Goal: Task Accomplishment & Management: Use online tool/utility

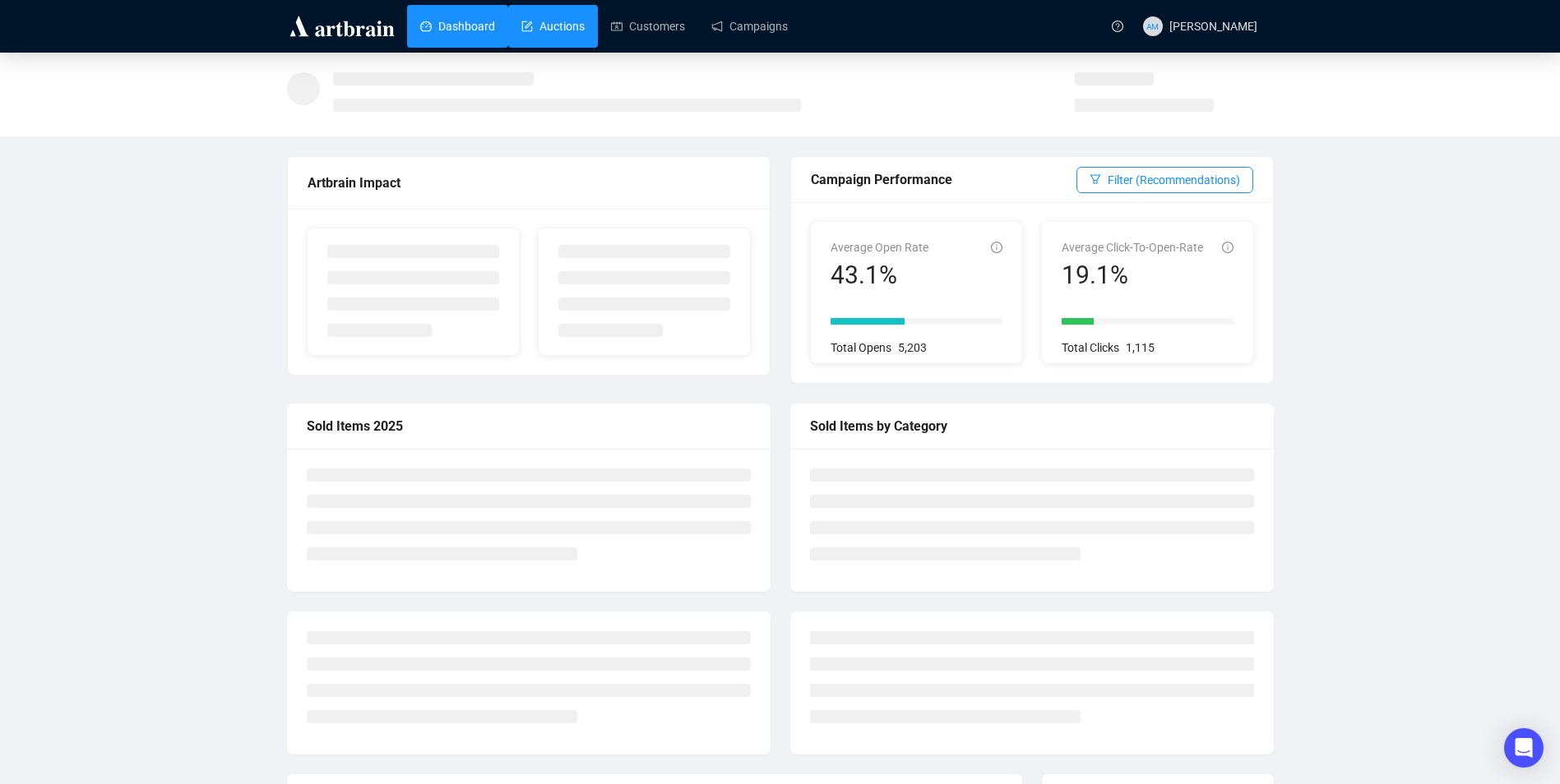
click at [535, 29] on link "Auctions" at bounding box center [553, 26] width 63 height 43
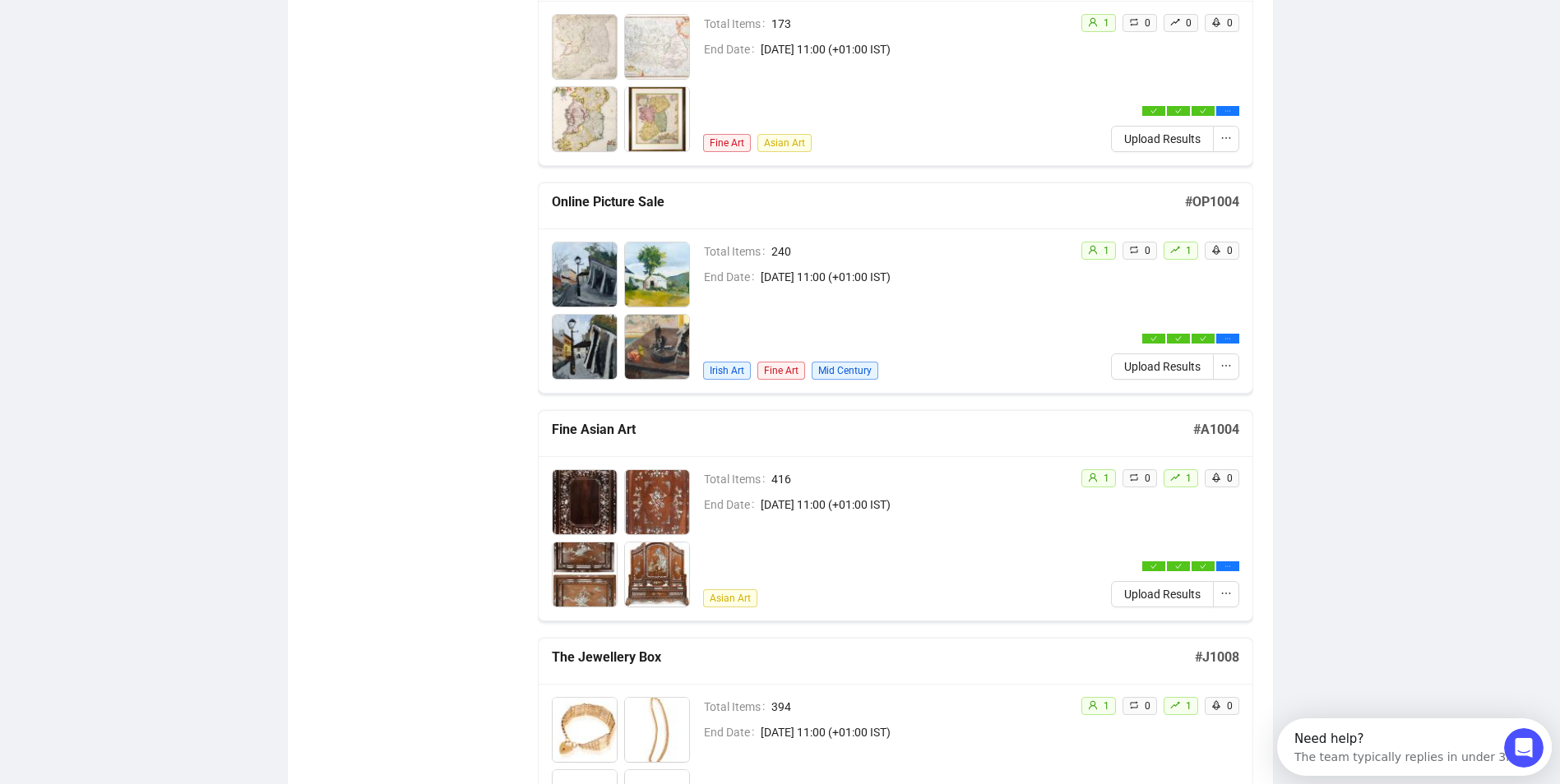
scroll to position [740, 0]
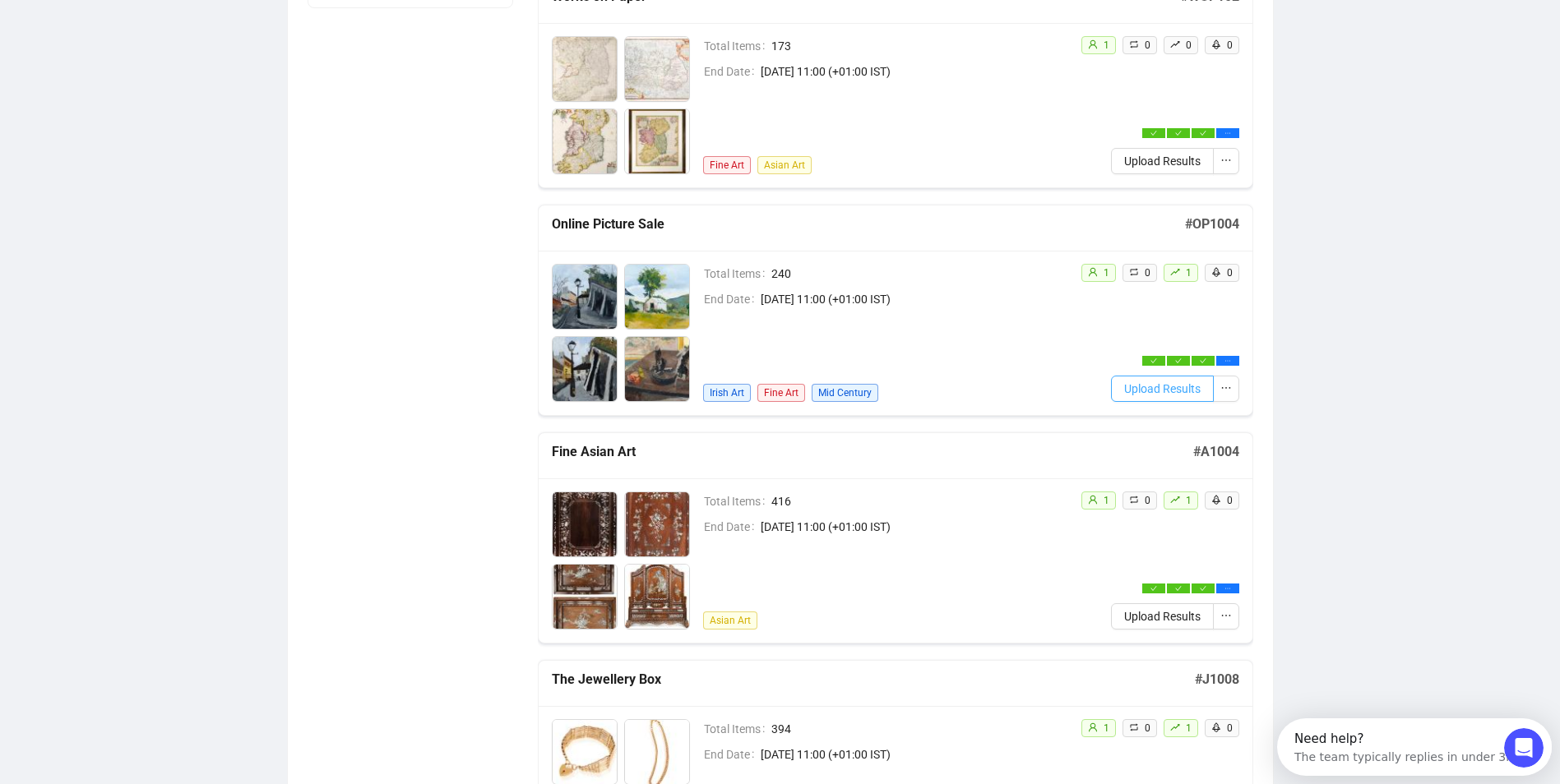
click at [1164, 380] on span "Upload Results" at bounding box center [1163, 389] width 77 height 18
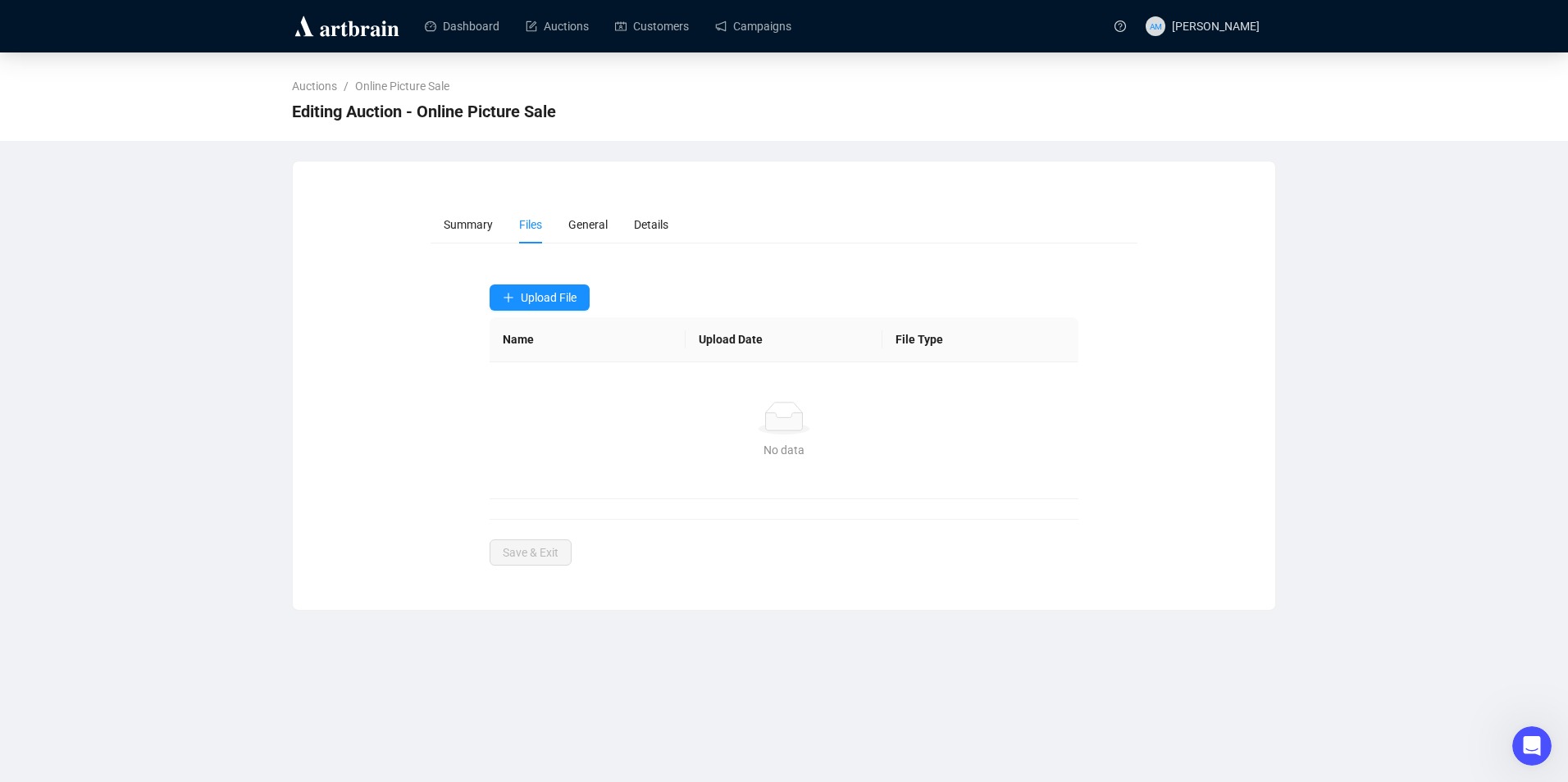
click at [561, 284] on form "Summary Files General Details Upload File Name Upload Date File Type No data No…" at bounding box center [784, 386] width 707 height 360
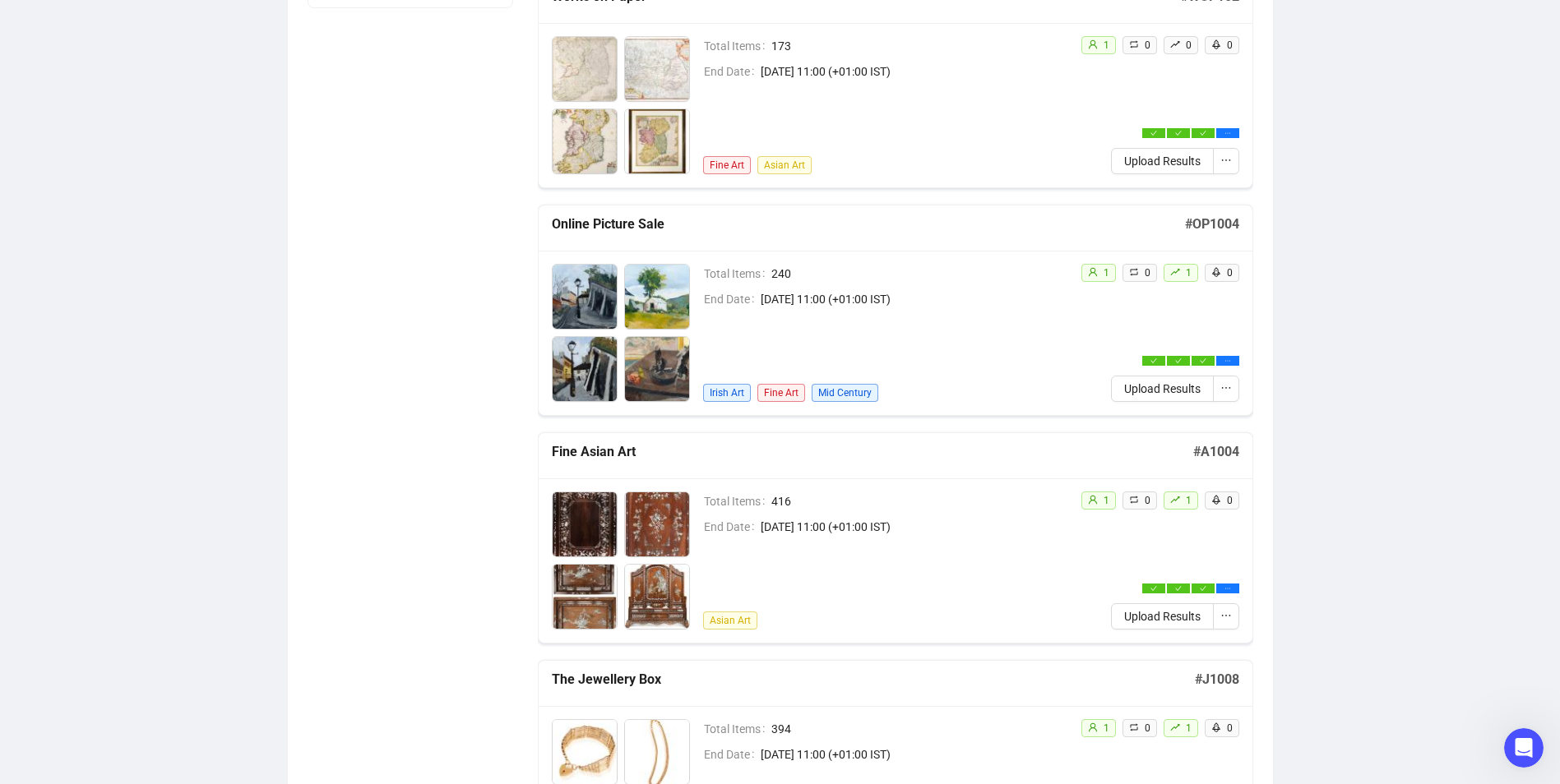
scroll to position [741, 0]
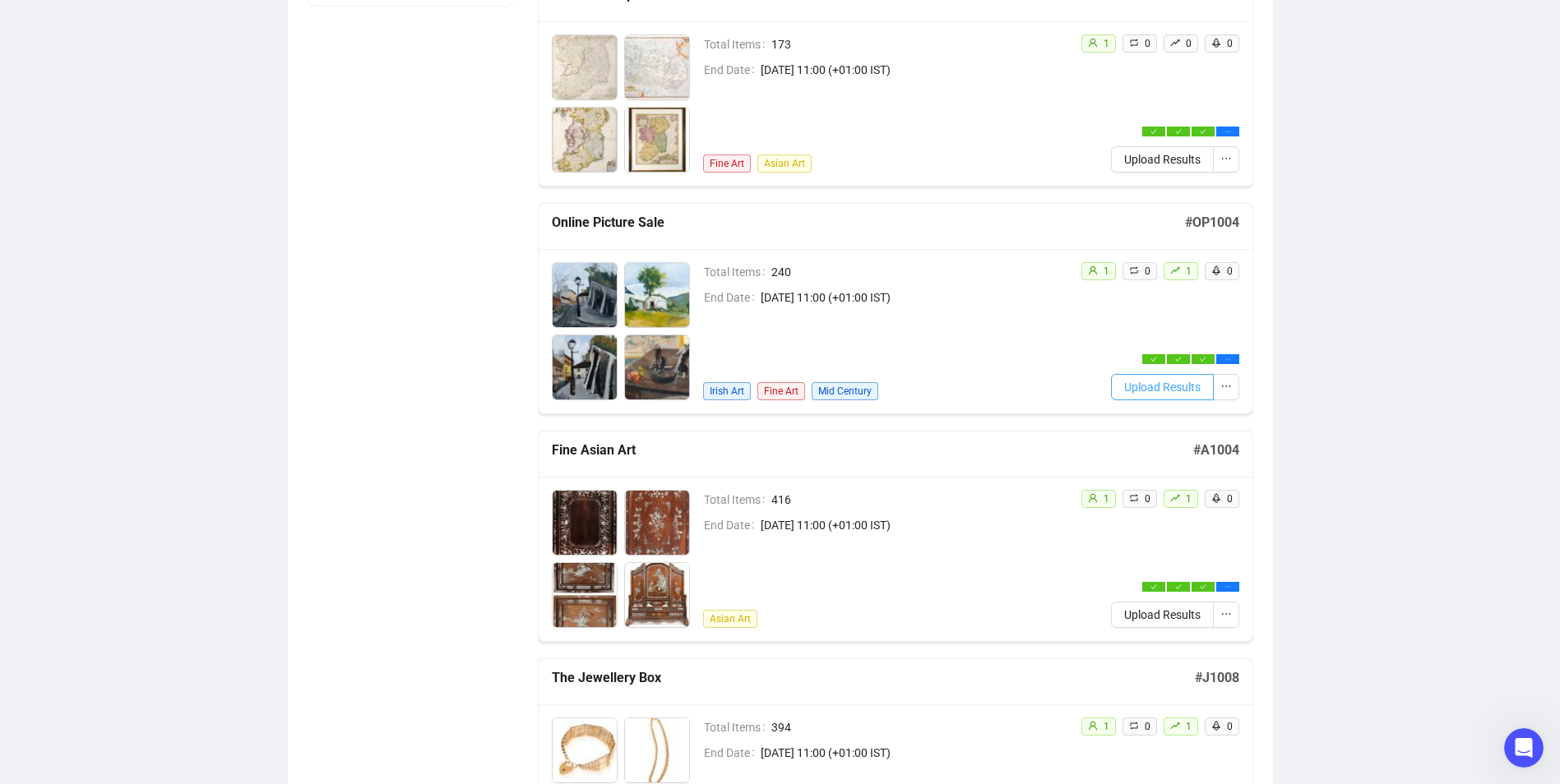
click at [1172, 381] on span "Upload Results" at bounding box center [1163, 387] width 77 height 18
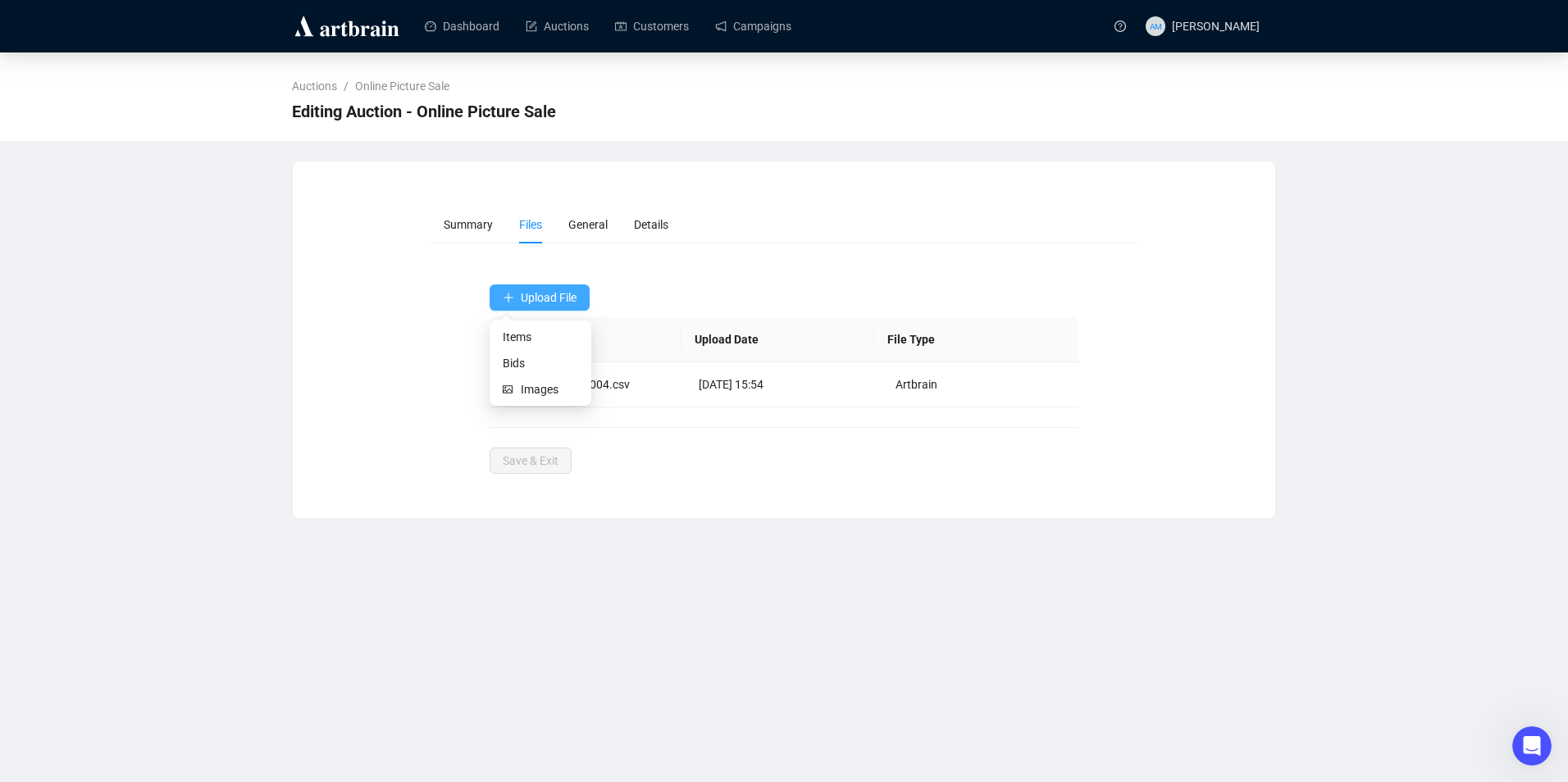
click at [555, 303] on span "Upload File" at bounding box center [549, 297] width 56 height 13
click at [546, 360] on span "Bids" at bounding box center [540, 363] width 75 height 18
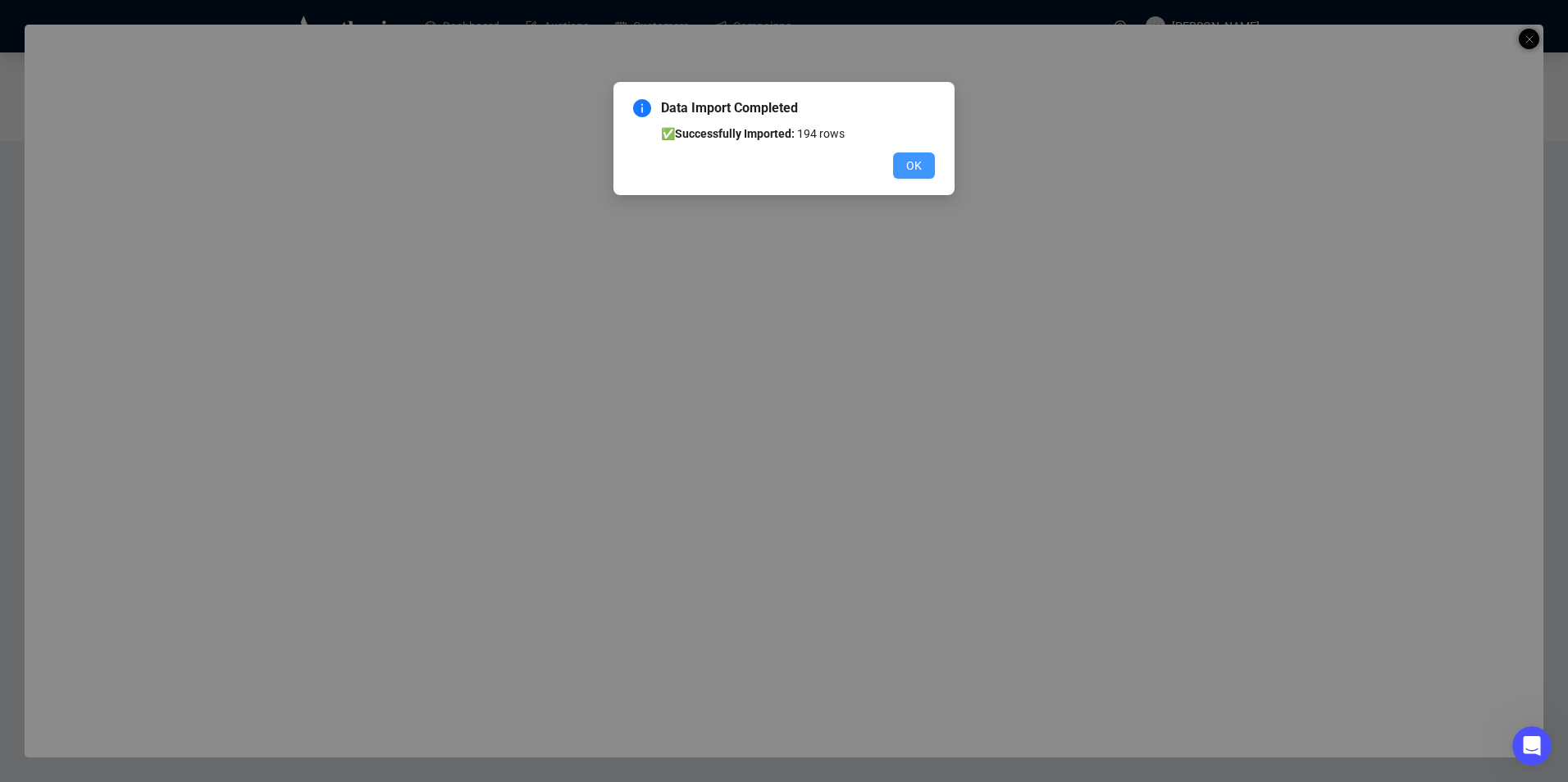
click at [921, 170] on span "OK" at bounding box center [913, 165] width 15 height 18
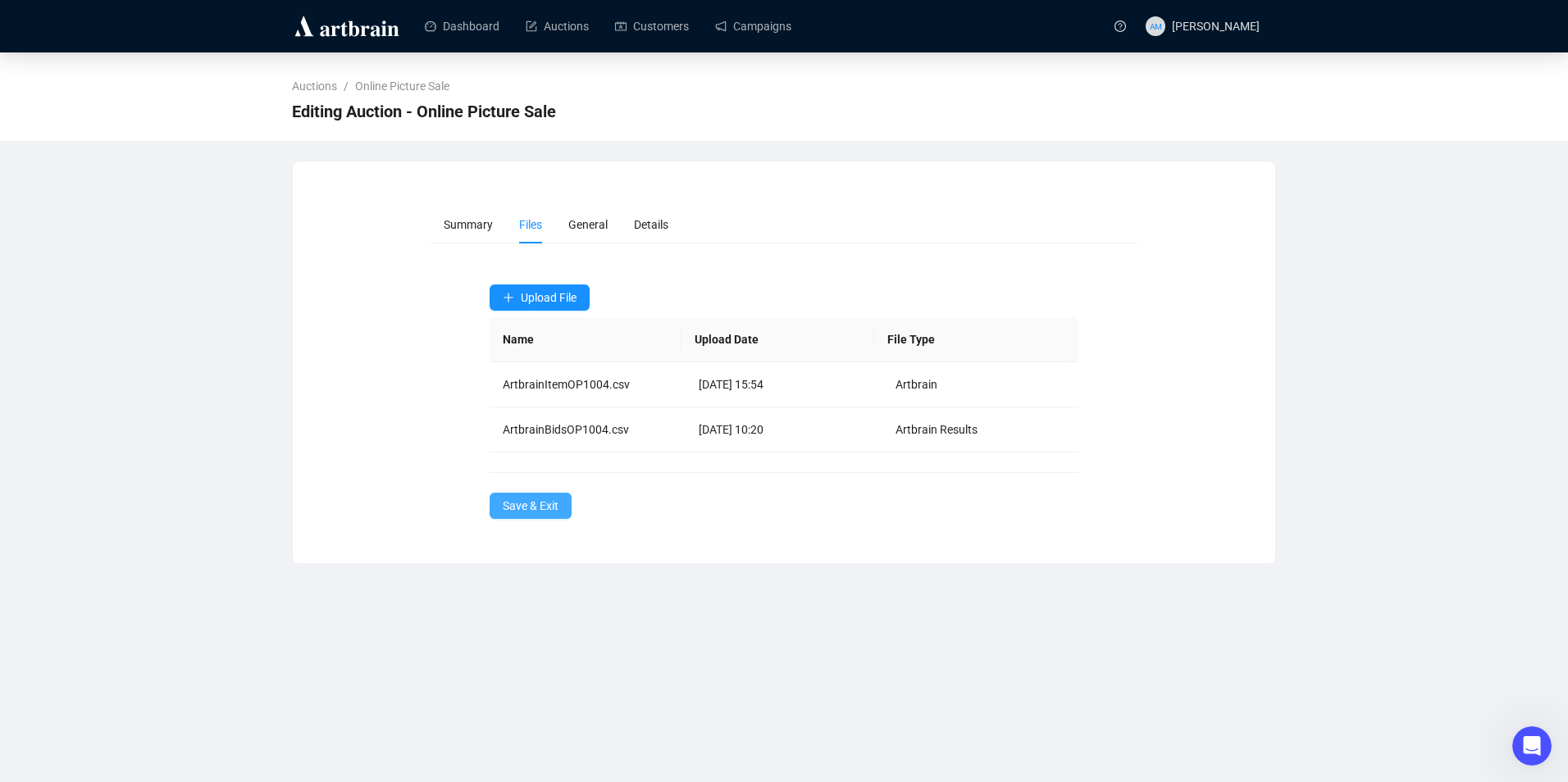
click at [545, 506] on span "Save & Exit" at bounding box center [531, 506] width 56 height 18
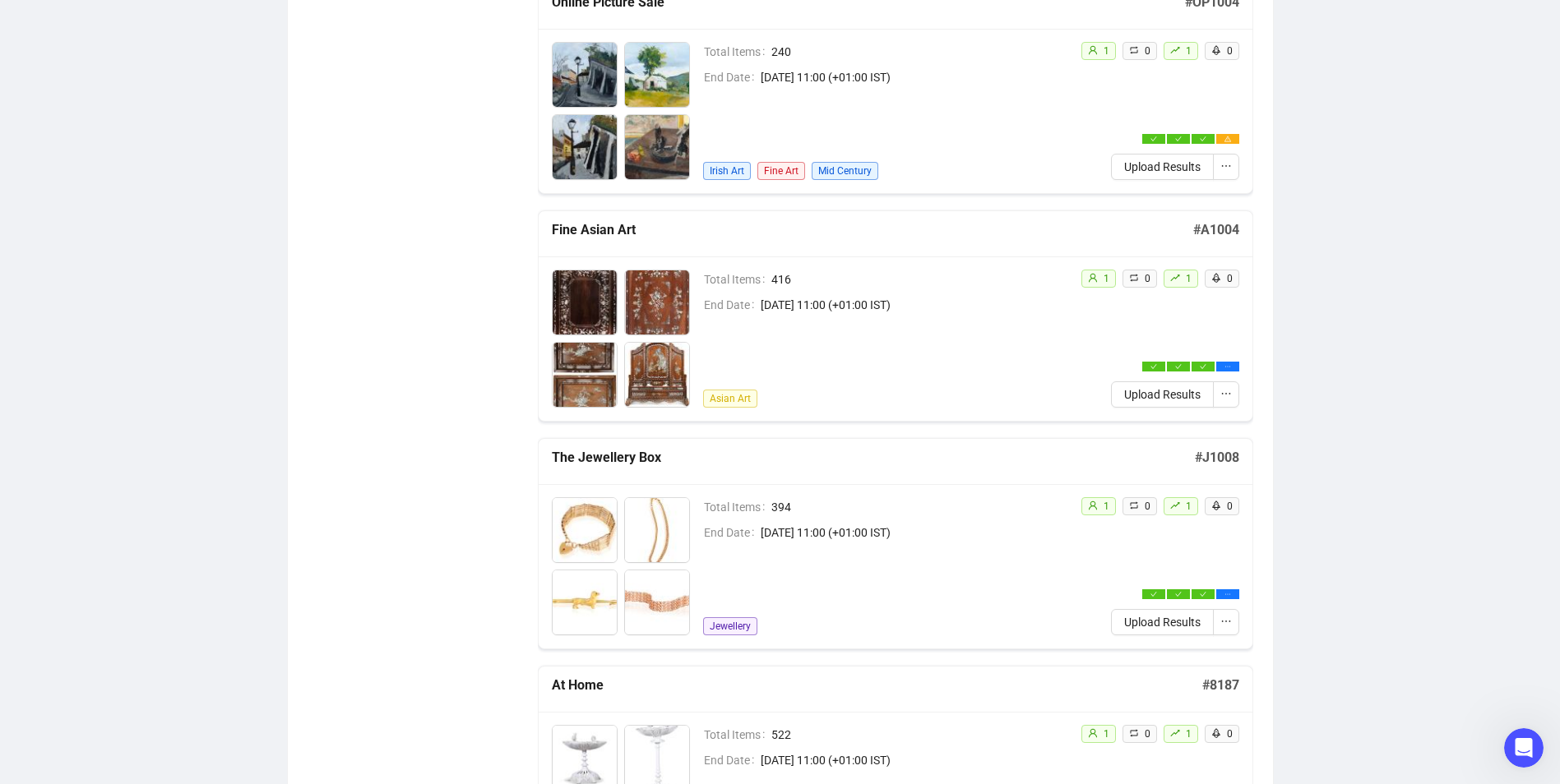
scroll to position [986, 0]
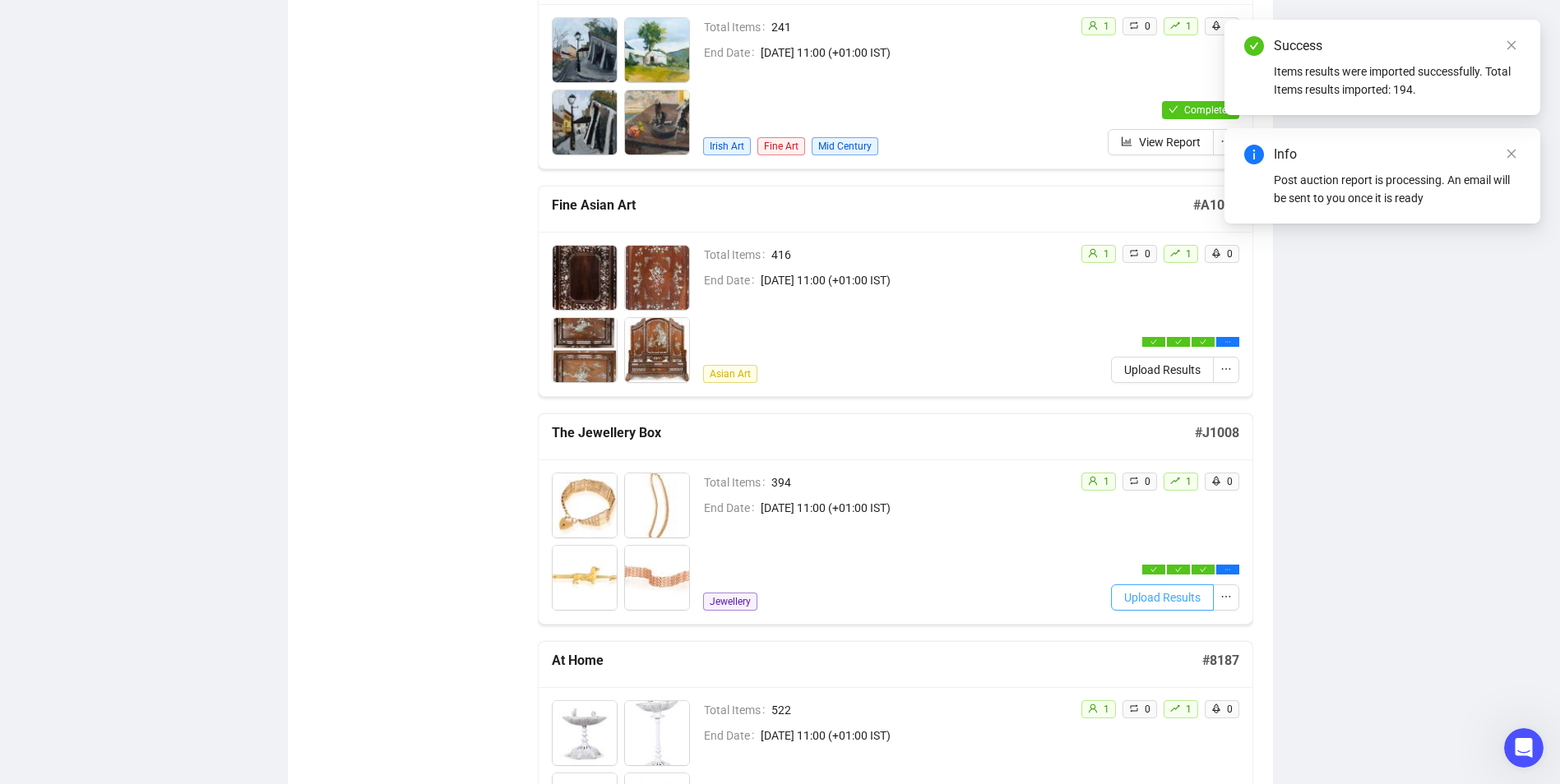
click at [1143, 600] on span "Upload Results" at bounding box center [1163, 597] width 77 height 18
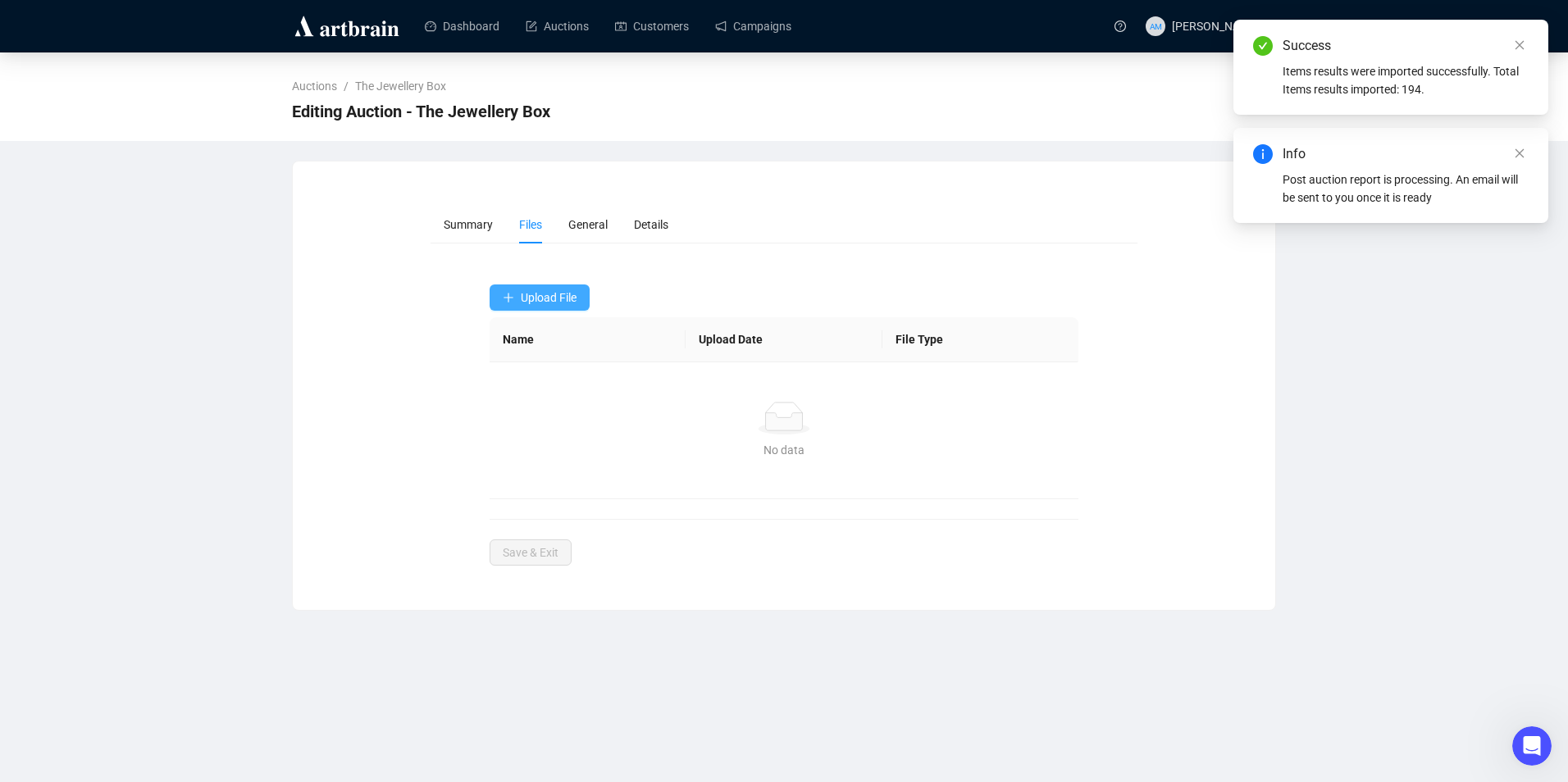
click at [534, 304] on span "Upload File" at bounding box center [549, 297] width 56 height 13
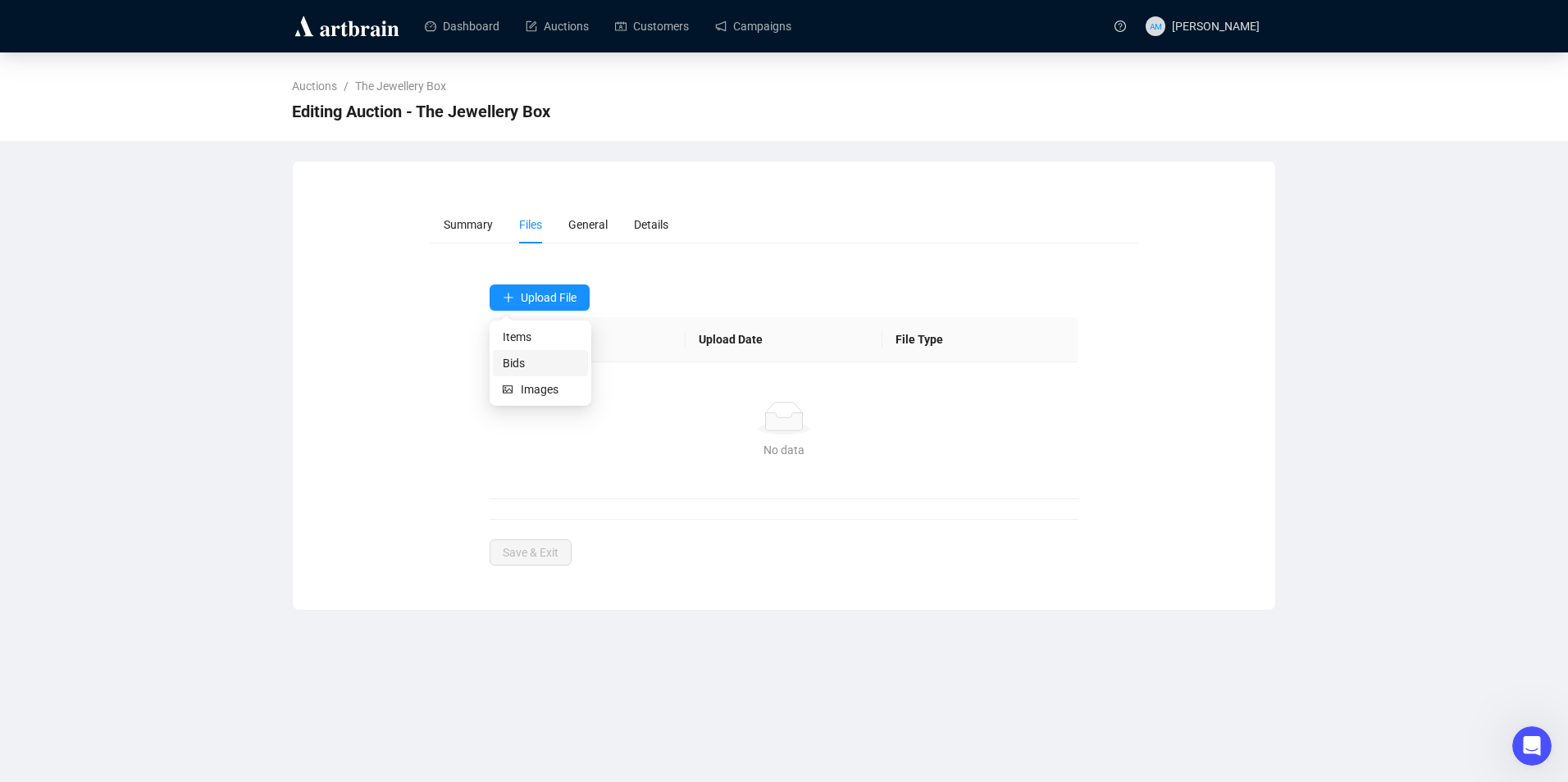
click at [538, 361] on span "Bids" at bounding box center [540, 363] width 75 height 18
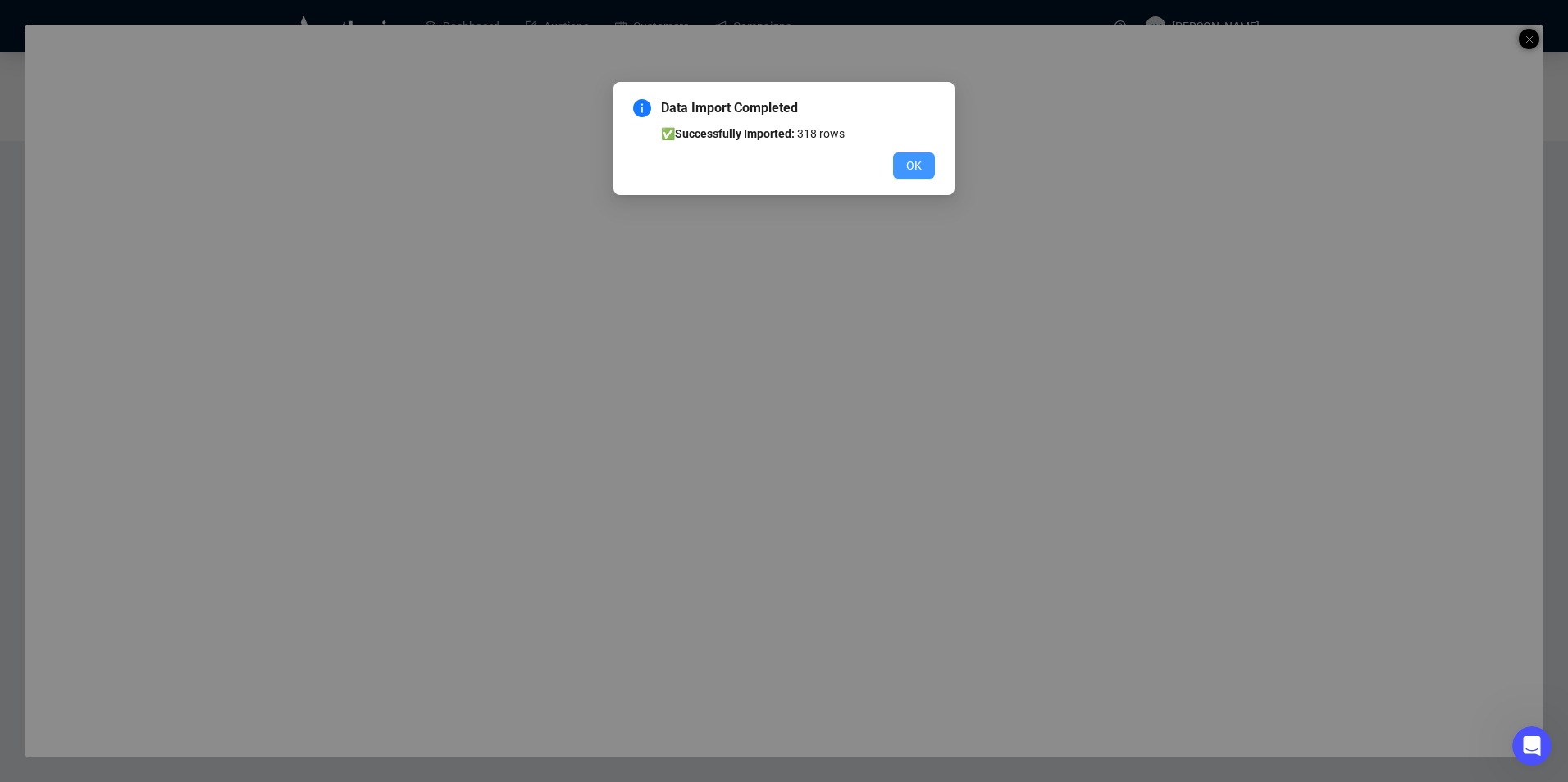
click at [904, 158] on button "OK" at bounding box center [913, 165] width 42 height 26
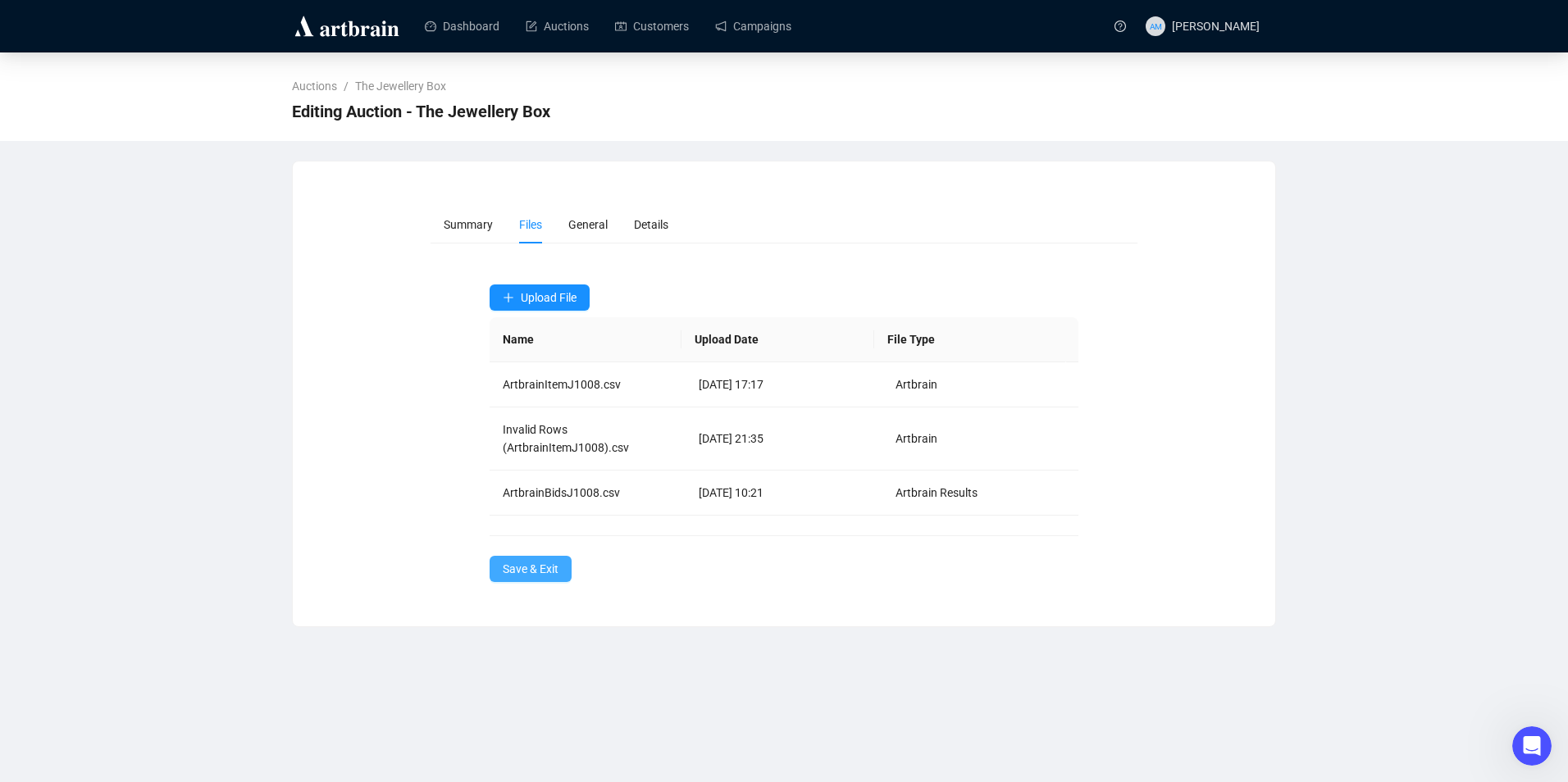
click at [550, 570] on span "Save & Exit" at bounding box center [531, 568] width 56 height 18
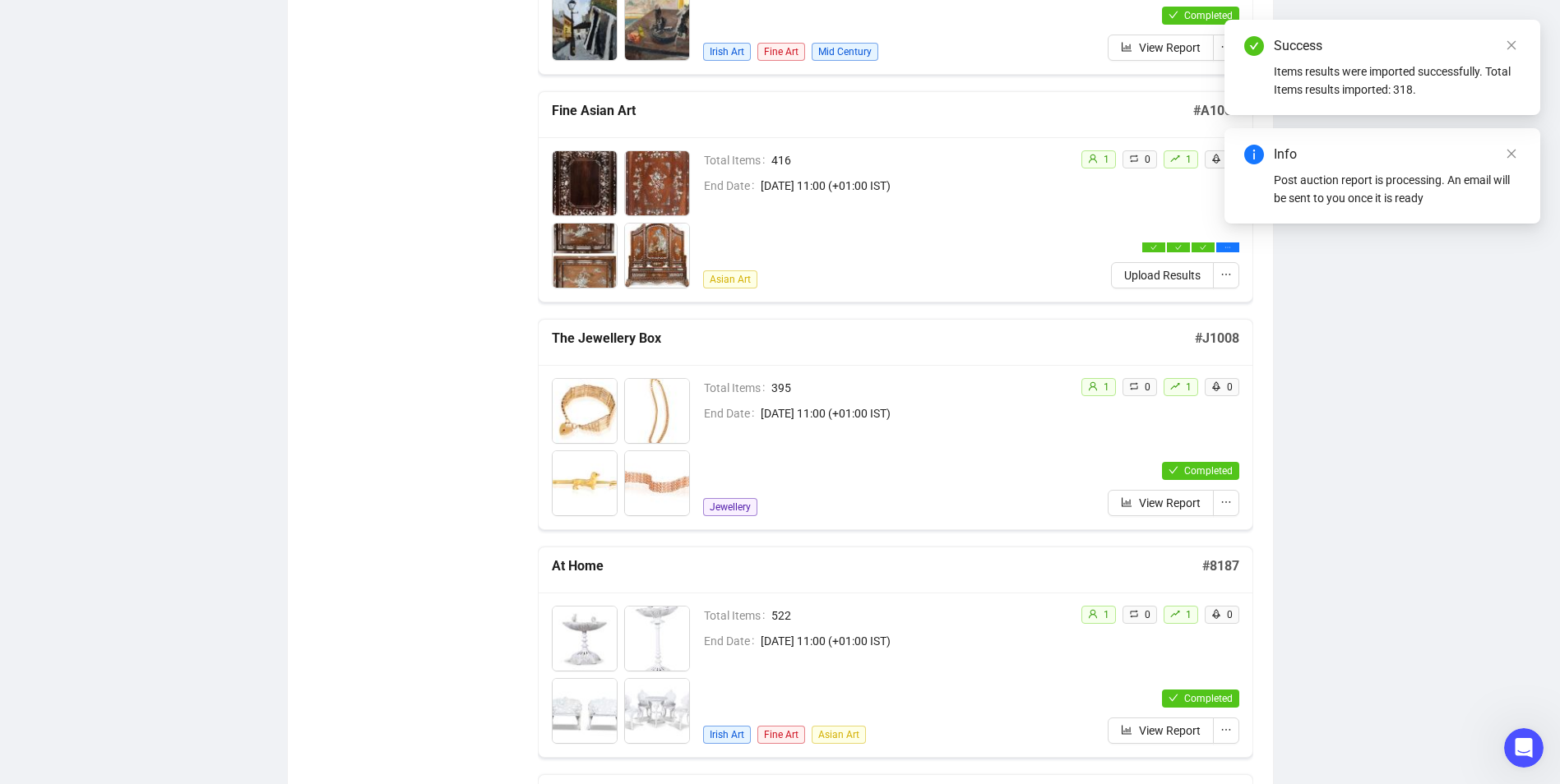
scroll to position [1069, 0]
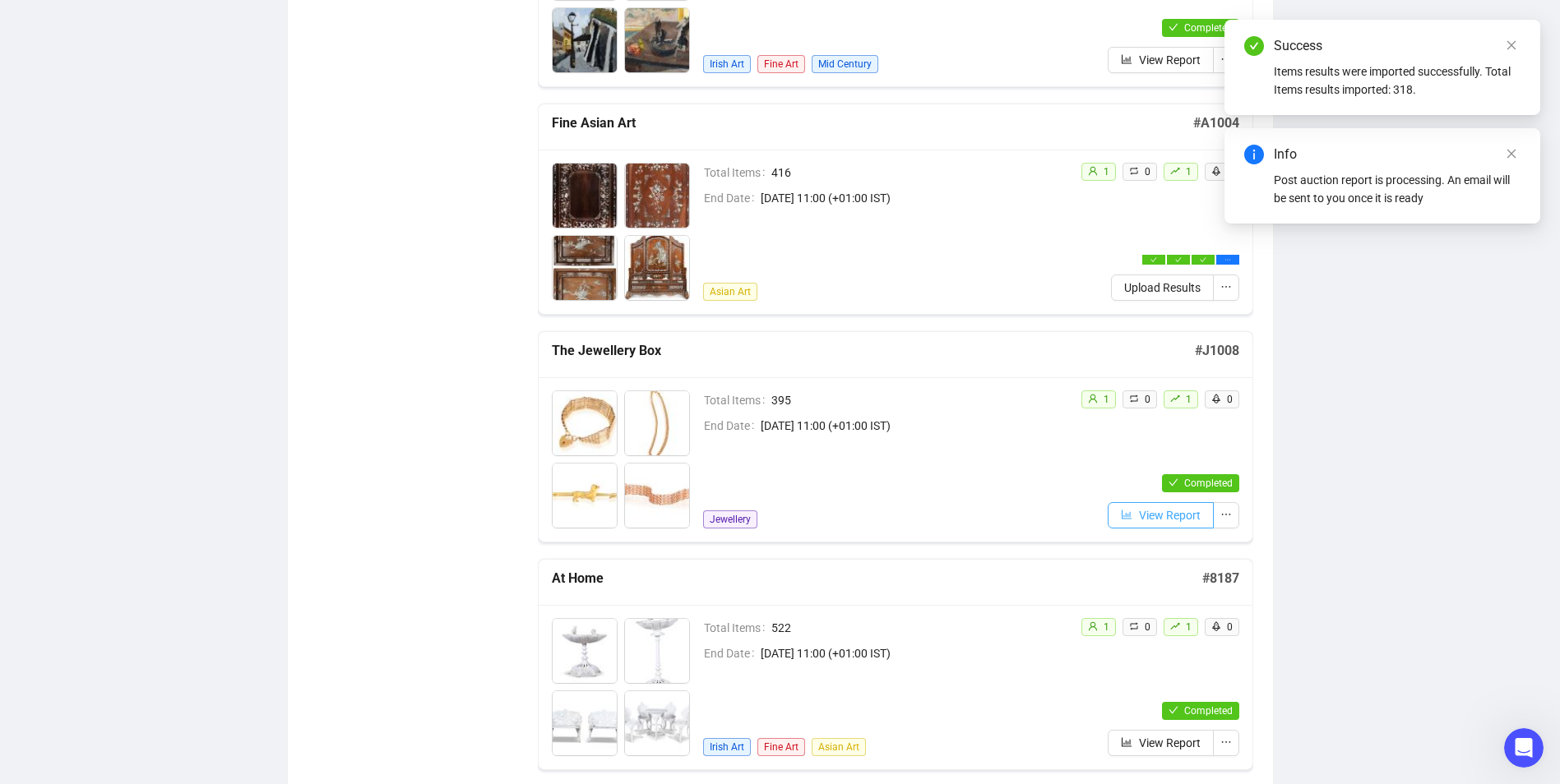
click at [1158, 514] on span "View Report" at bounding box center [1170, 515] width 62 height 18
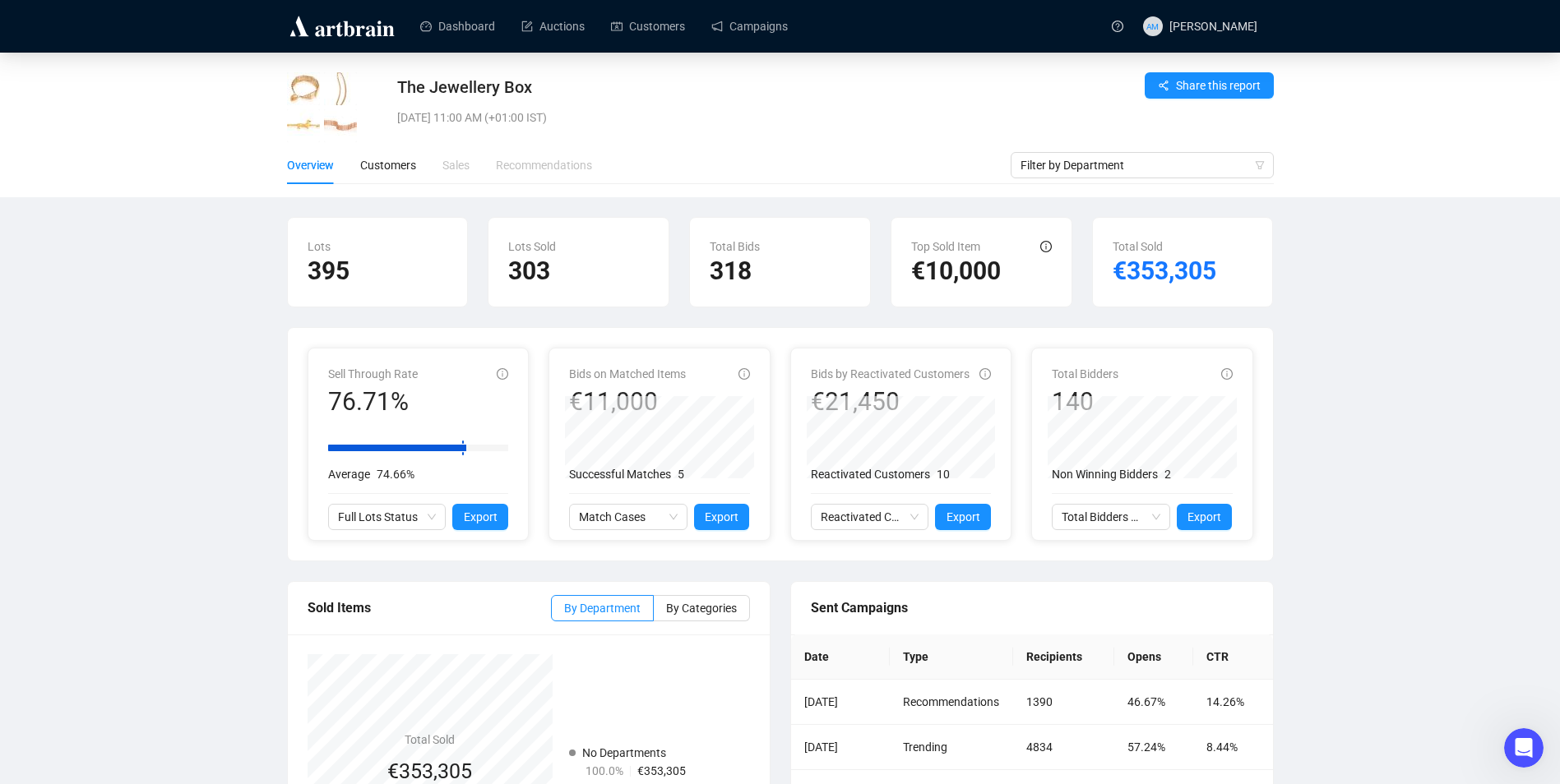
click at [378, 27] on img at bounding box center [342, 26] width 111 height 26
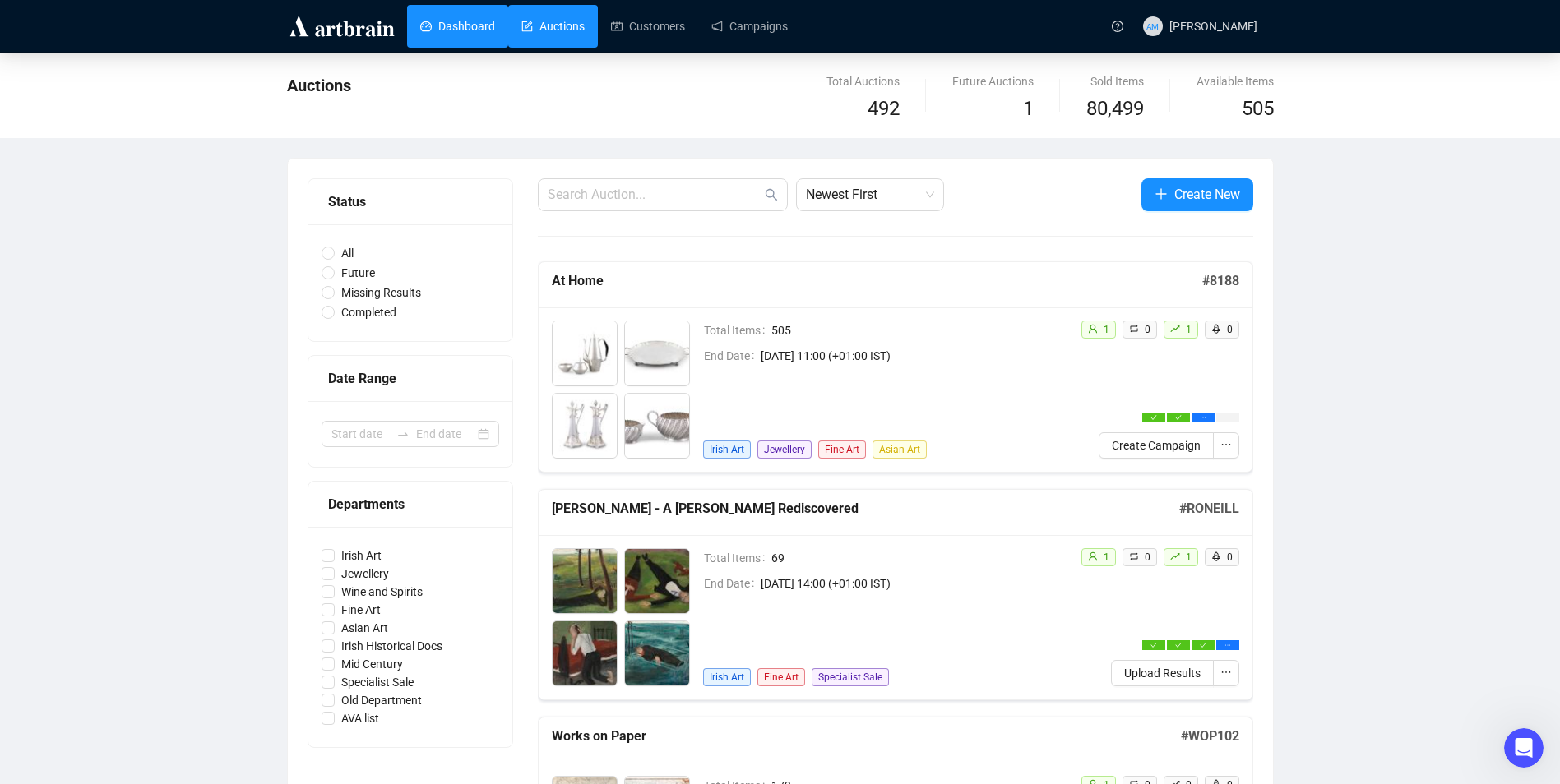
click at [481, 13] on link "Dashboard" at bounding box center [458, 26] width 75 height 43
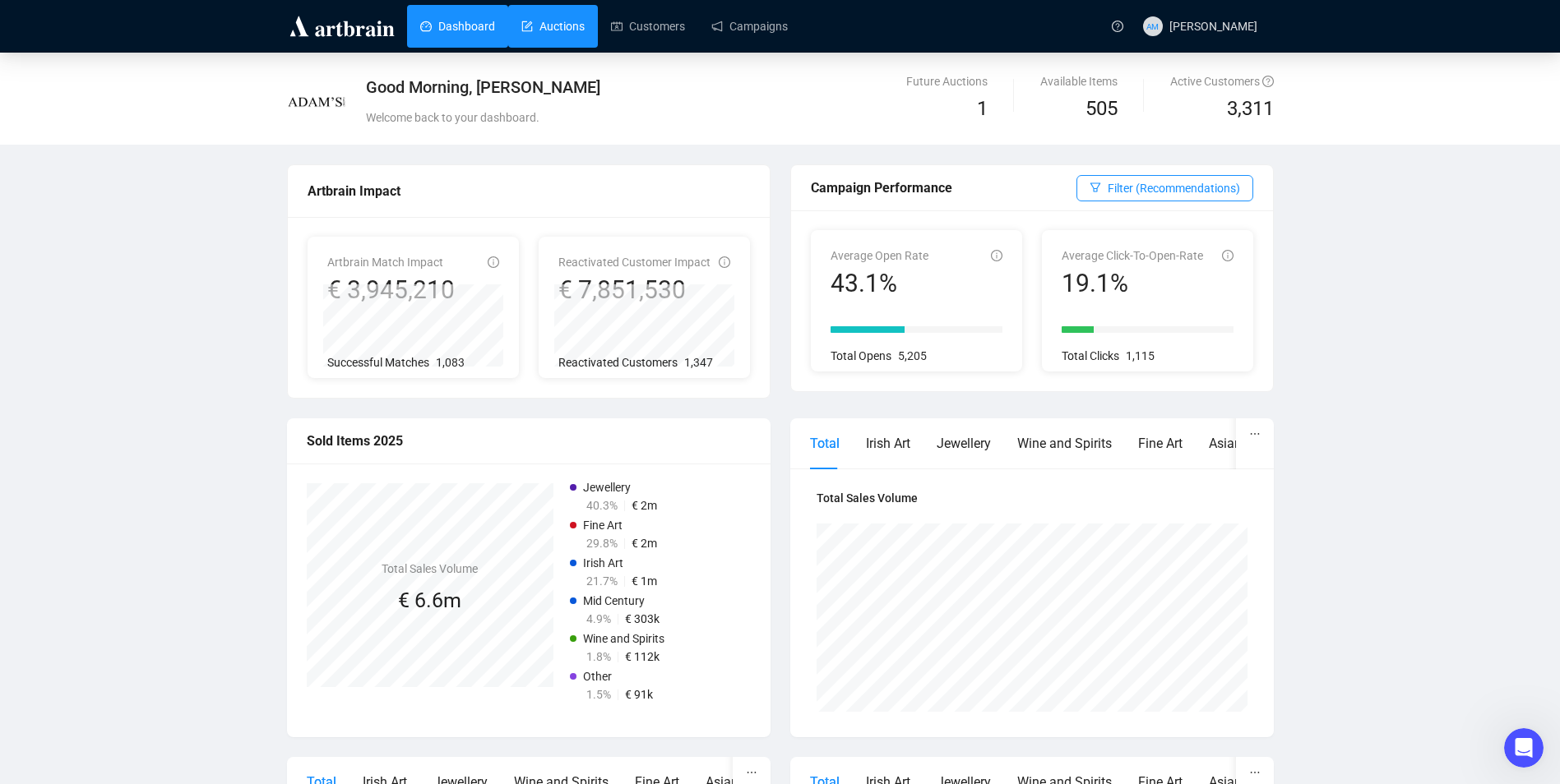
click at [541, 27] on link "Auctions" at bounding box center [553, 26] width 63 height 43
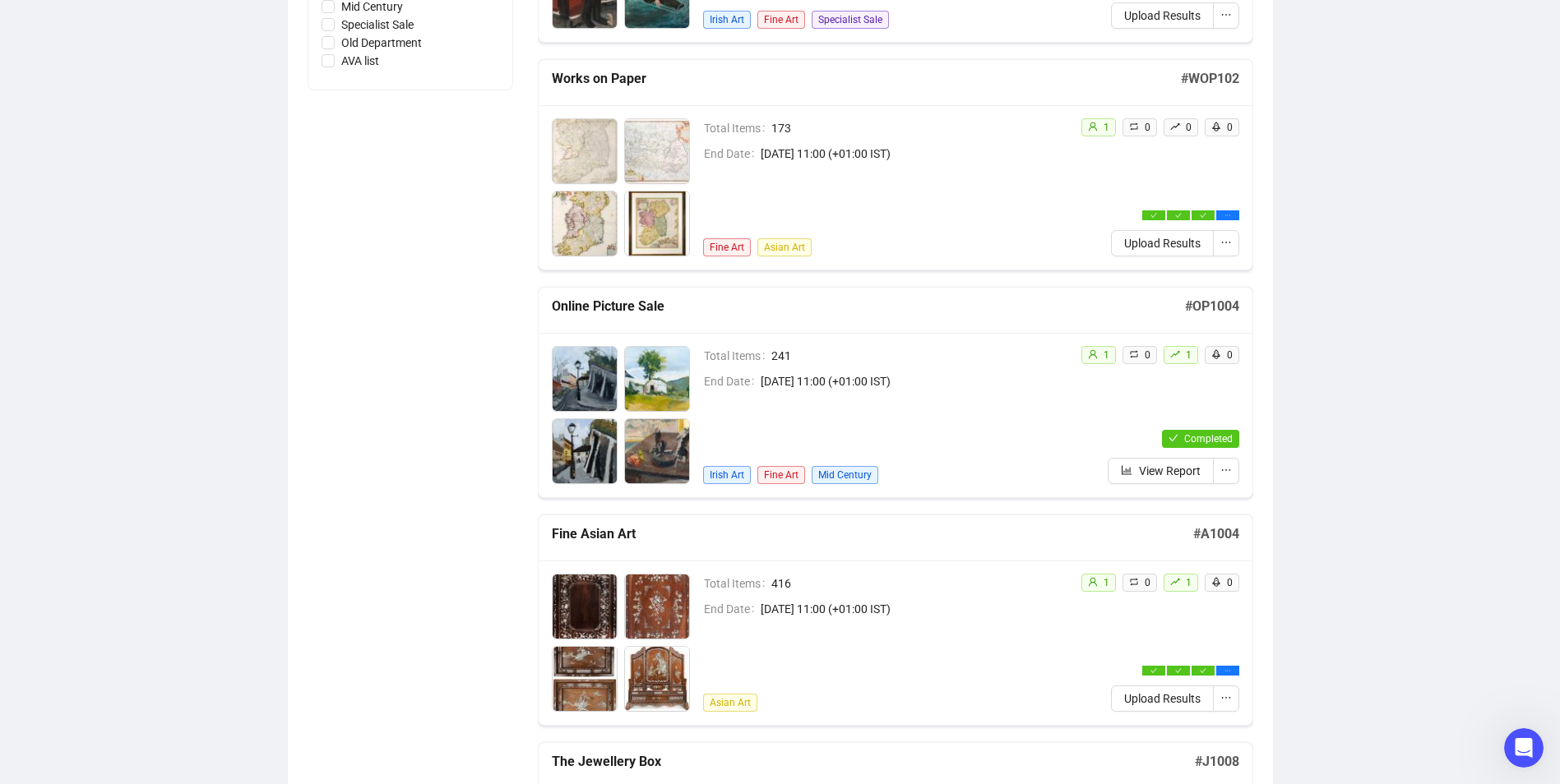
scroll to position [904, 0]
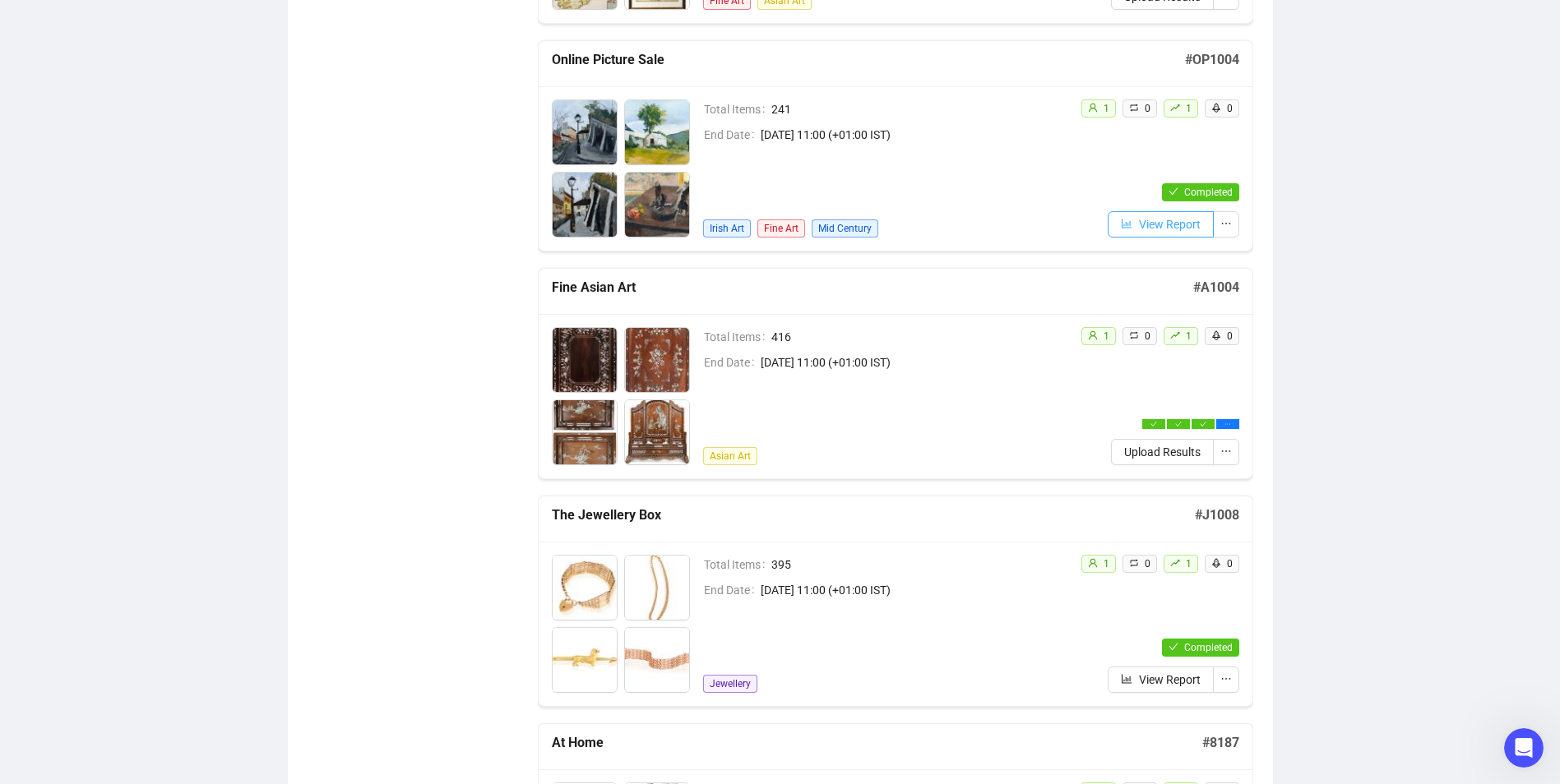
click at [1125, 224] on icon "bar-chart" at bounding box center [1127, 224] width 12 height 12
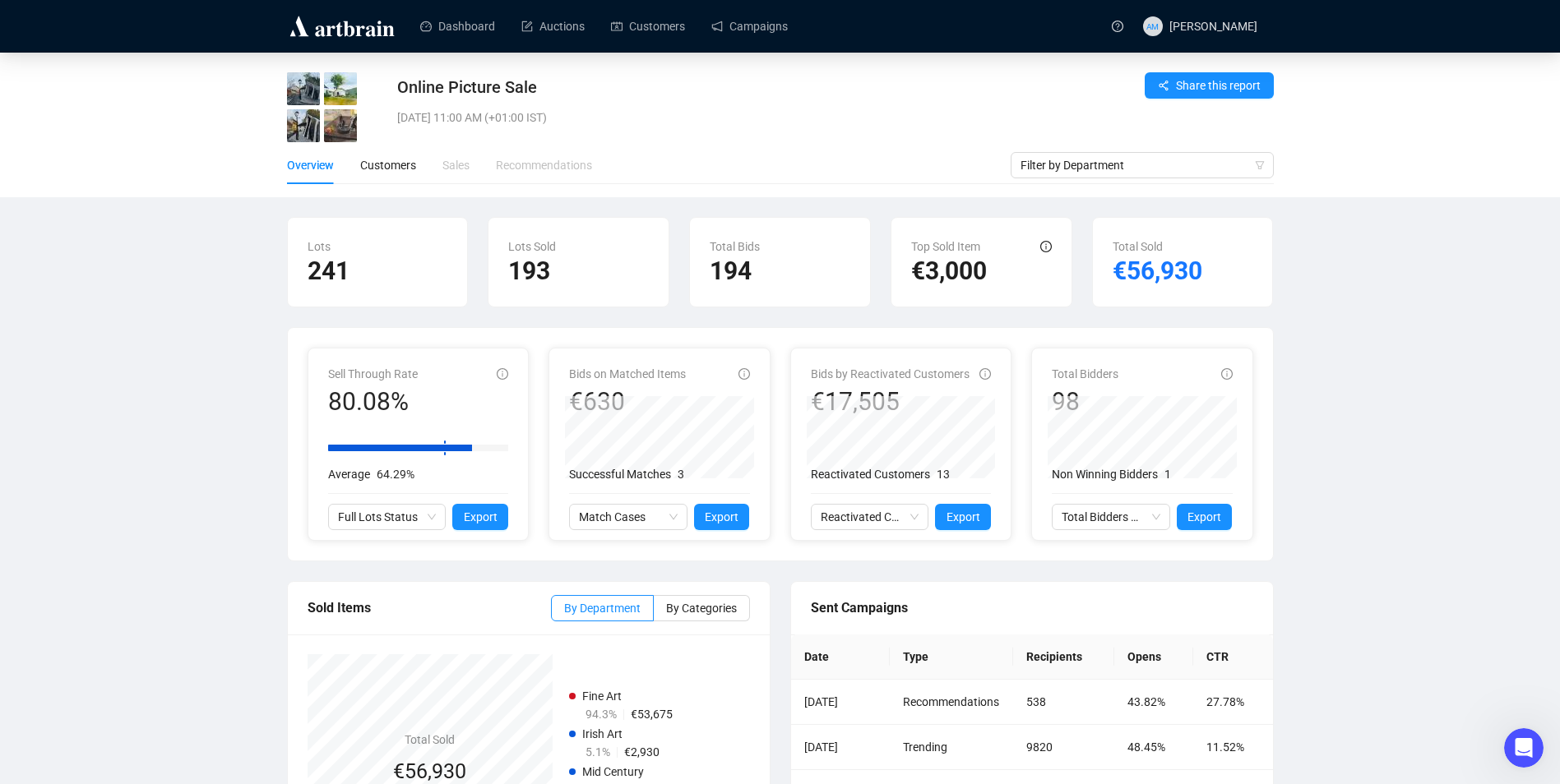
click at [359, 31] on img at bounding box center [342, 26] width 111 height 26
click at [484, 14] on link "Dashboard" at bounding box center [458, 26] width 75 height 43
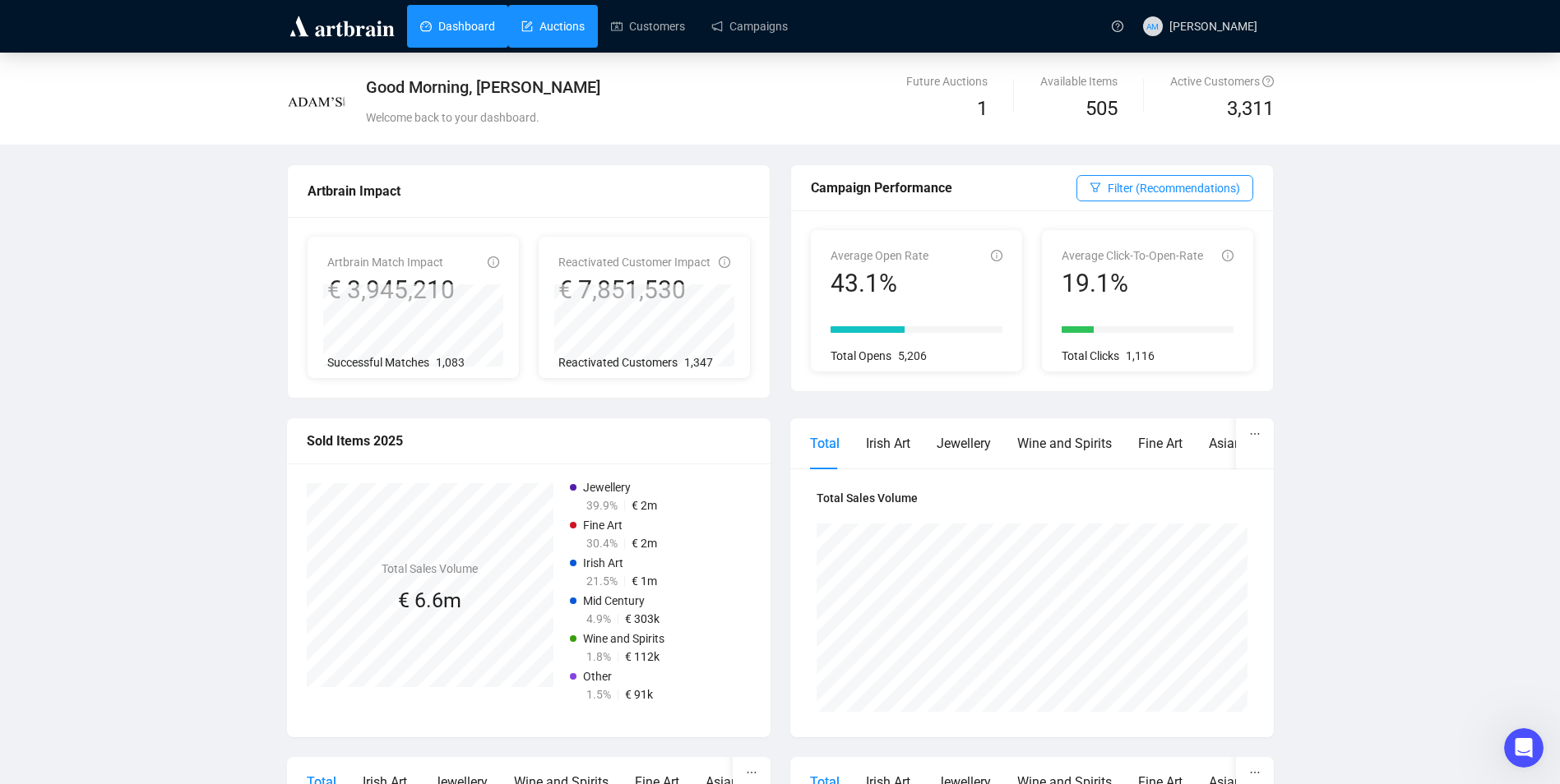
click at [572, 20] on link "Auctions" at bounding box center [553, 26] width 63 height 43
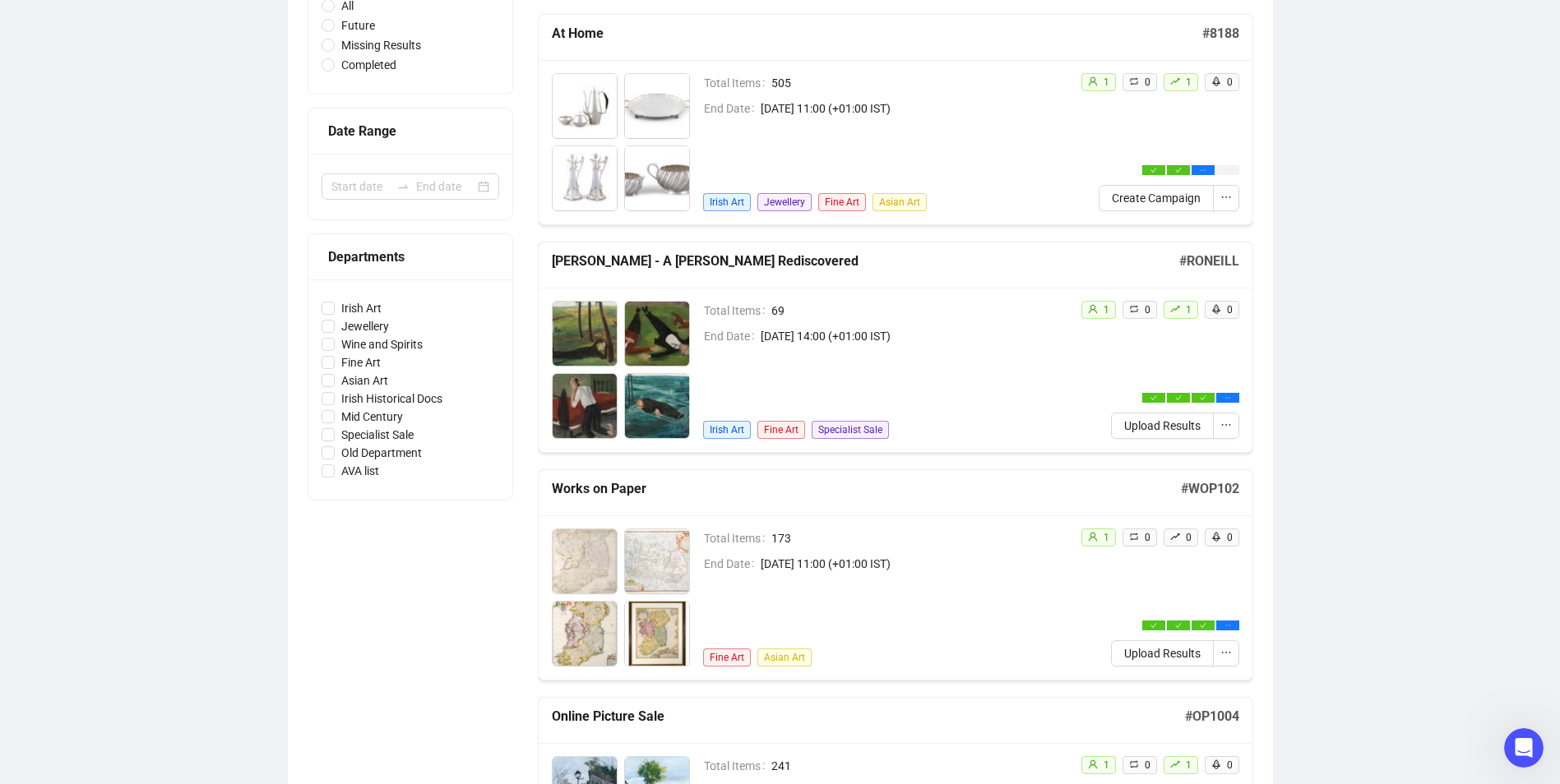
scroll to position [247, 0]
click at [1160, 423] on span "Upload Results" at bounding box center [1163, 426] width 77 height 18
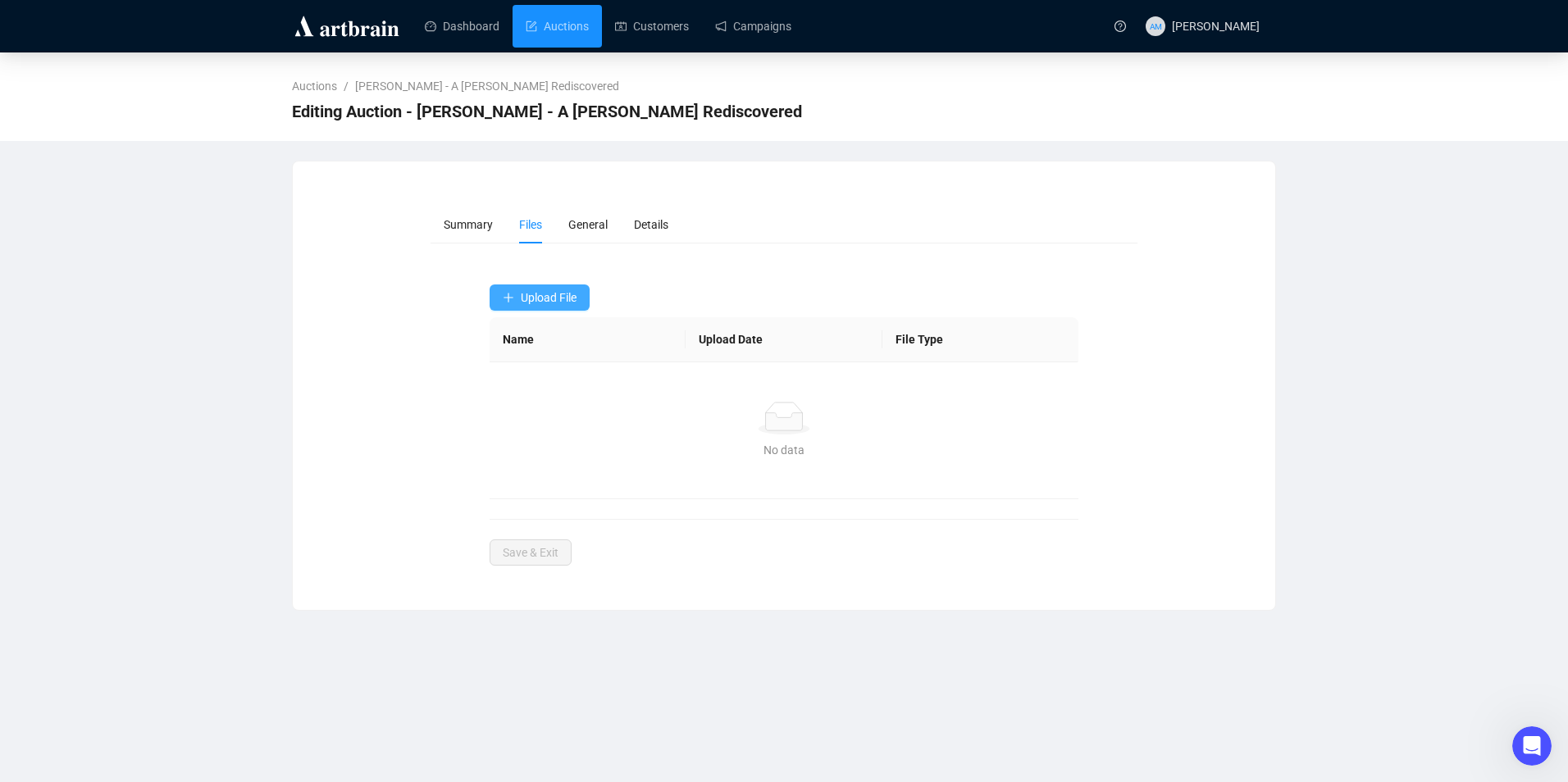
click at [536, 303] on span "Upload File" at bounding box center [549, 297] width 56 height 13
click at [542, 365] on span "Bids" at bounding box center [540, 363] width 75 height 18
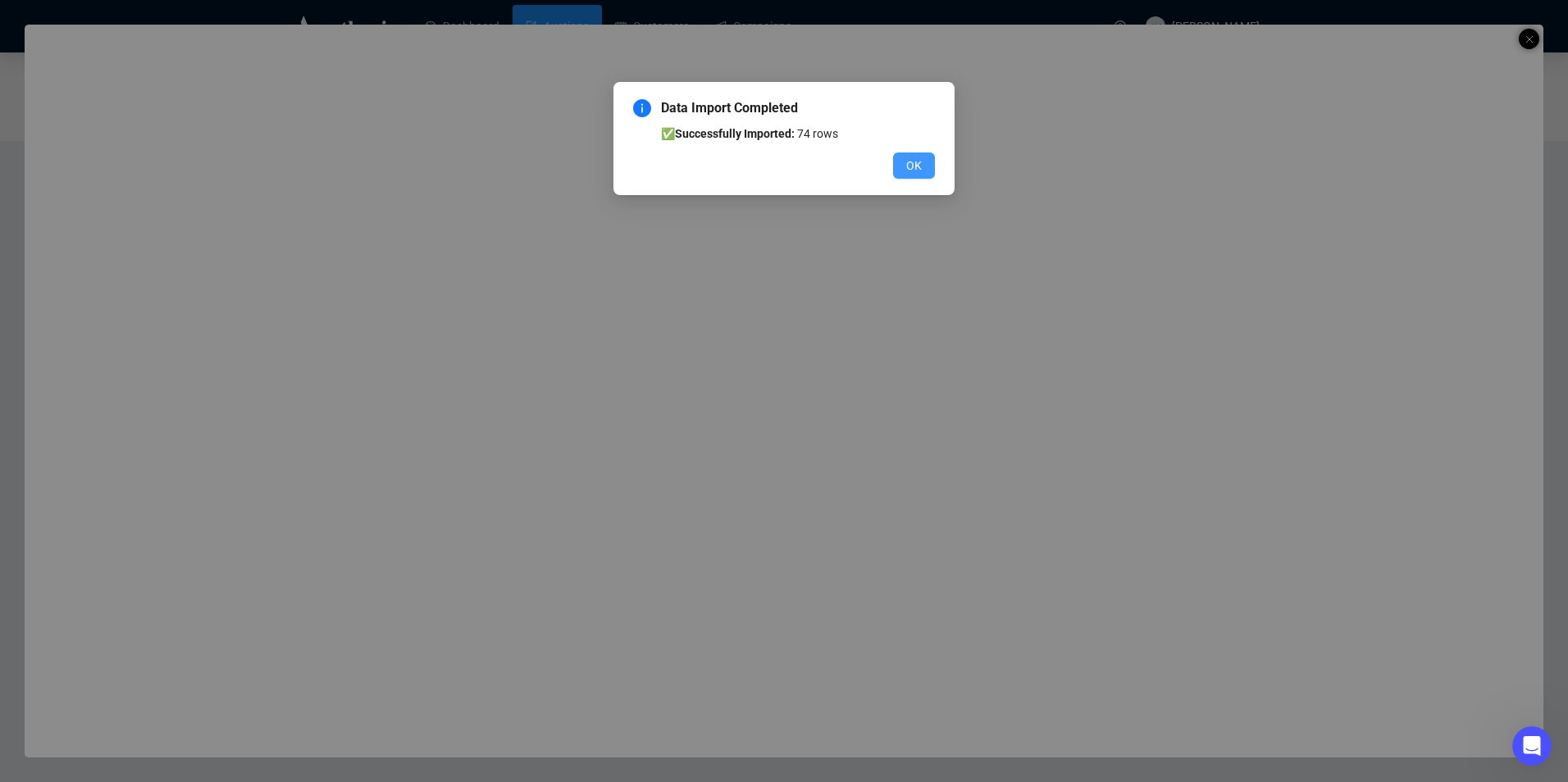
click at [922, 162] on button "OK" at bounding box center [913, 165] width 42 height 26
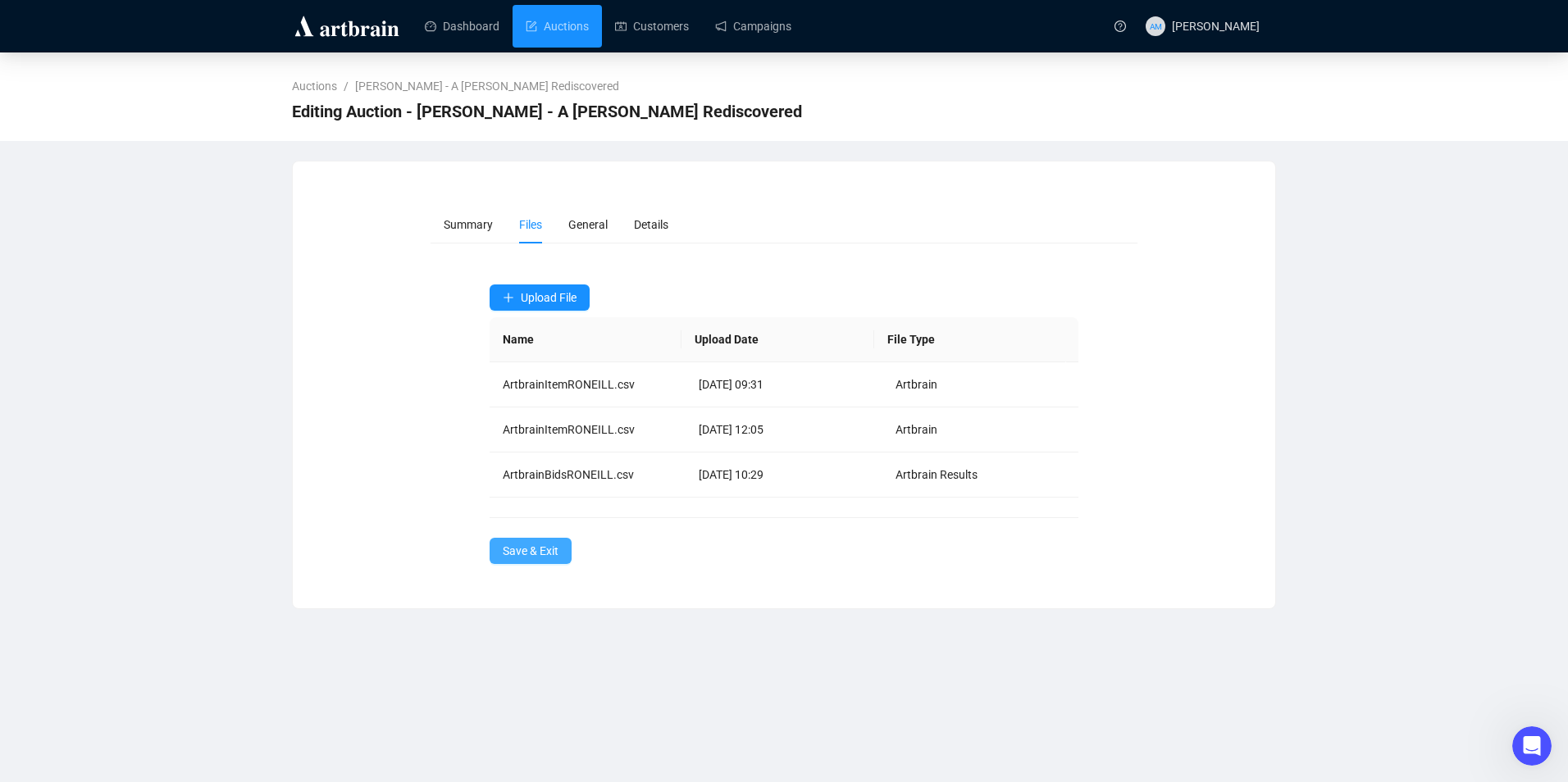
click at [547, 554] on span "Save & Exit" at bounding box center [531, 550] width 56 height 18
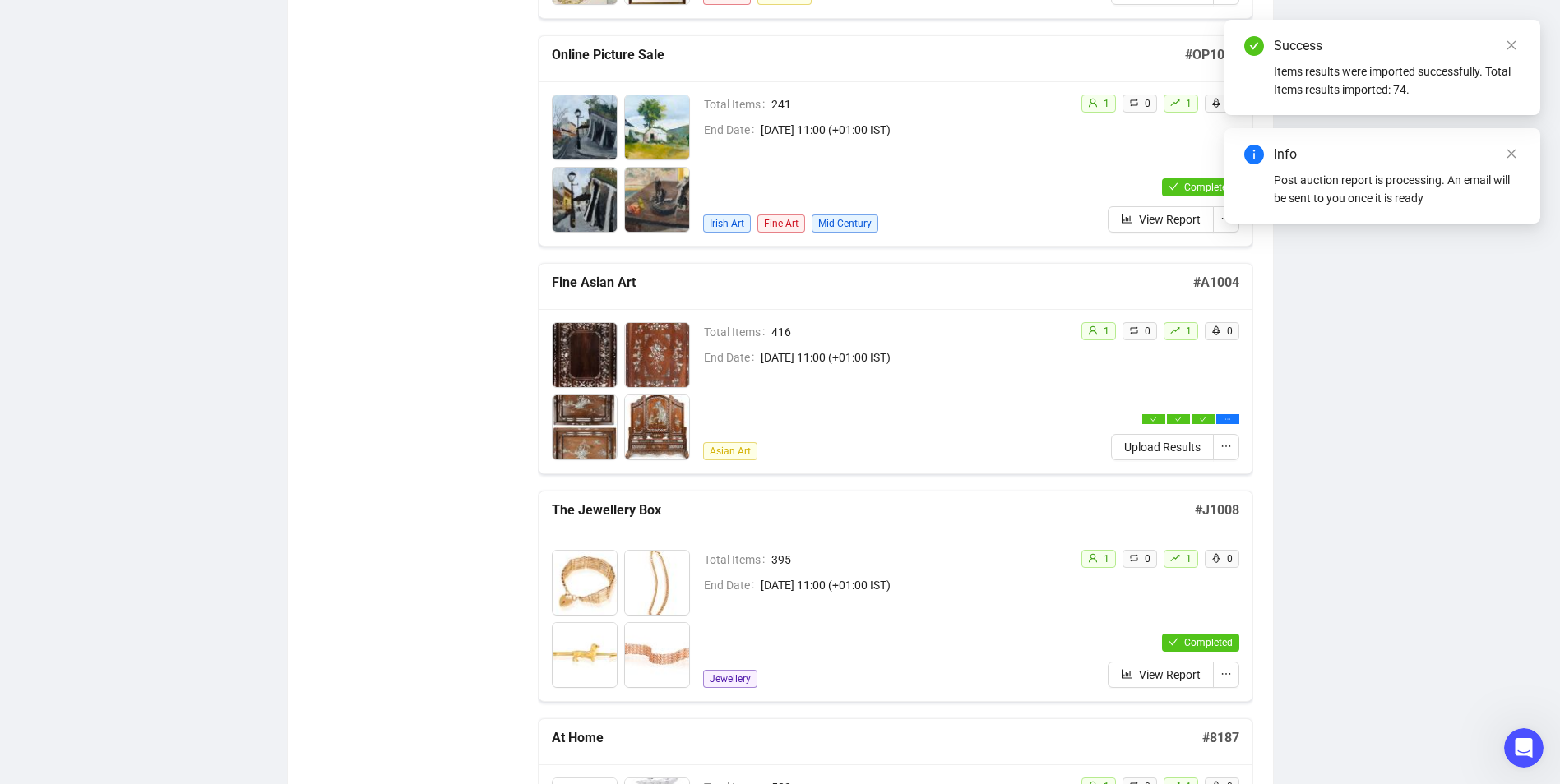
scroll to position [904, 0]
